Goal: Navigation & Orientation: Find specific page/section

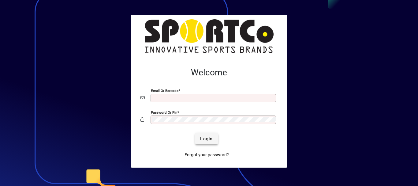
type input "**********"
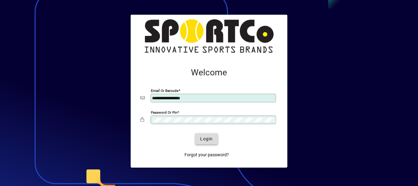
click at [203, 137] on span "Login" at bounding box center [206, 139] width 13 height 6
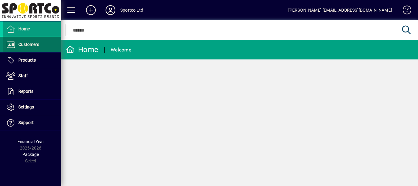
click at [26, 44] on span "Customers" at bounding box center [28, 44] width 21 height 5
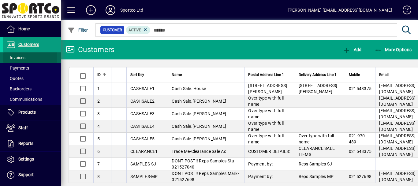
click at [17, 57] on span "Invoices" at bounding box center [15, 57] width 19 height 5
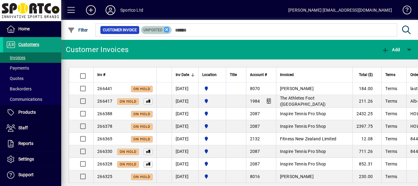
click at [165, 30] on icon at bounding box center [167, 30] width 6 height 6
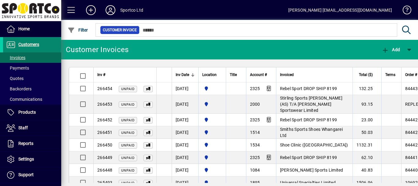
click at [32, 45] on span "Customers" at bounding box center [28, 44] width 21 height 5
